Goal: Information Seeking & Learning: Find specific fact

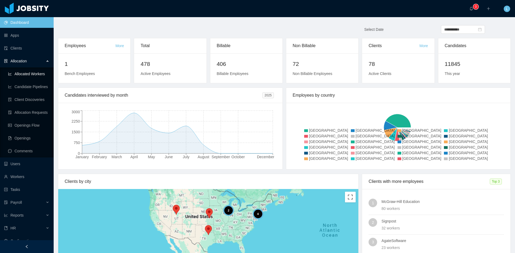
click at [37, 75] on link "Allocated Workers" at bounding box center [28, 74] width 41 height 11
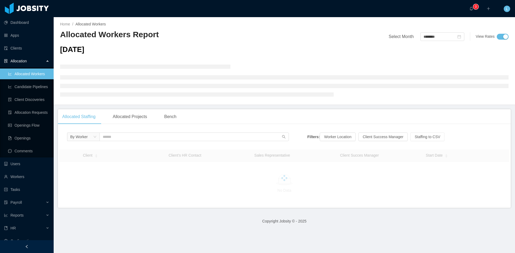
click at [116, 142] on div "By Worker" at bounding box center [178, 138] width 222 height 11
click at [116, 140] on input "text" at bounding box center [194, 137] width 189 height 9
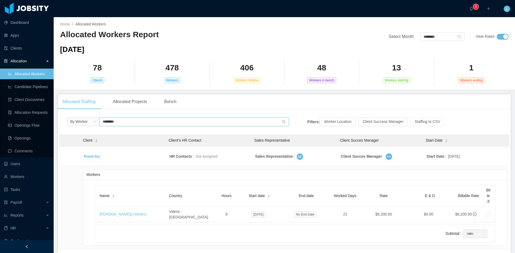
scroll to position [27, 0]
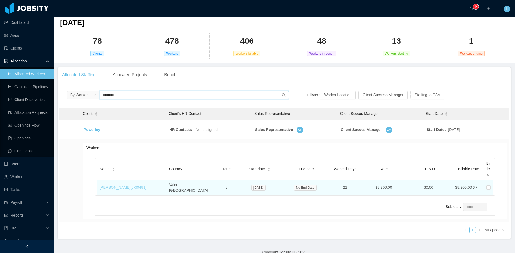
type input "********"
click at [118, 186] on link "[PERSON_NAME] (J- 60481 )" at bounding box center [123, 188] width 47 height 4
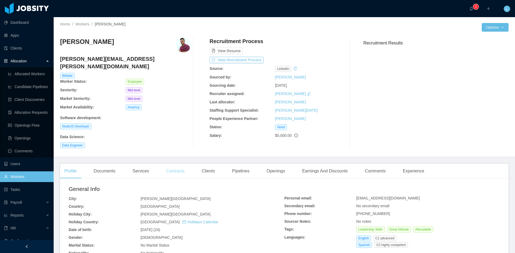
click at [187, 164] on div "Contracts" at bounding box center [175, 171] width 27 height 15
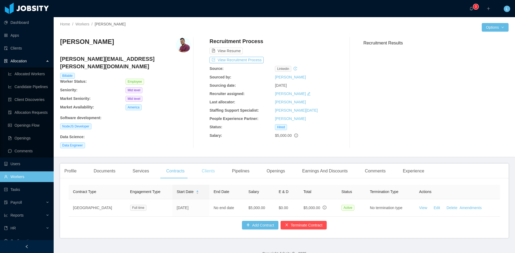
click at [202, 164] on div "Clients" at bounding box center [208, 171] width 22 height 15
